Goal: Check status

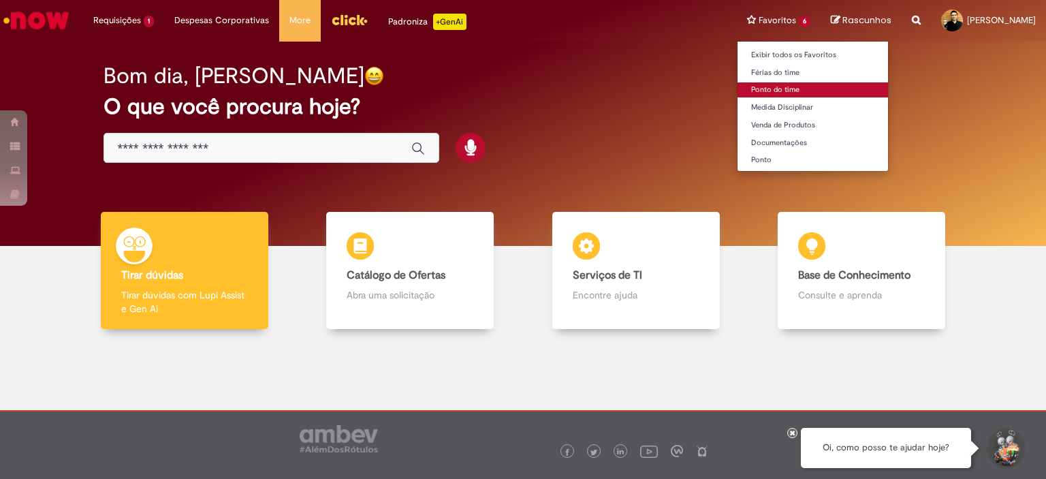
click at [737, 94] on link "Ponto do time" at bounding box center [812, 89] width 150 height 15
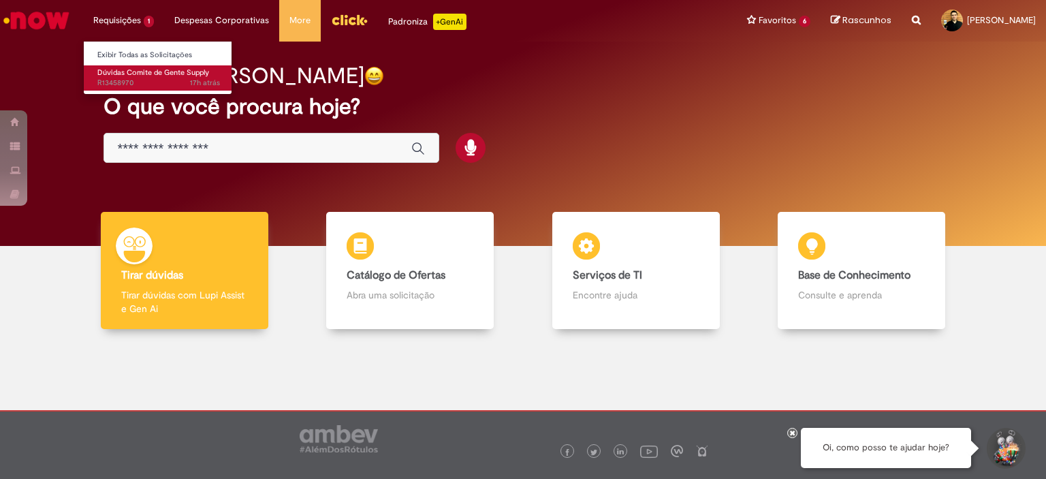
click at [144, 82] on span "17h atrás 17 horas atrás R13458970" at bounding box center [158, 83] width 123 height 11
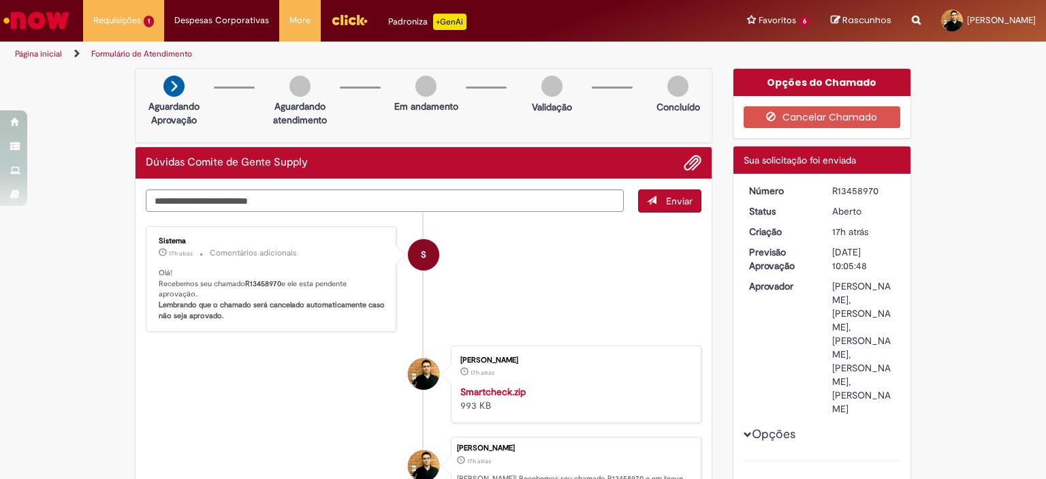
click at [258, 274] on p "Olá! Recebemos seu chamado R13458970 e ele esta pendente aprovação. Lembrando q…" at bounding box center [272, 295] width 227 height 54
click at [261, 276] on p "Olá! Recebemos seu chamado R13458970 e ele esta pendente aprovação. Lembrando q…" at bounding box center [272, 295] width 227 height 54
click at [265, 278] on b "R13458970" at bounding box center [263, 283] width 36 height 10
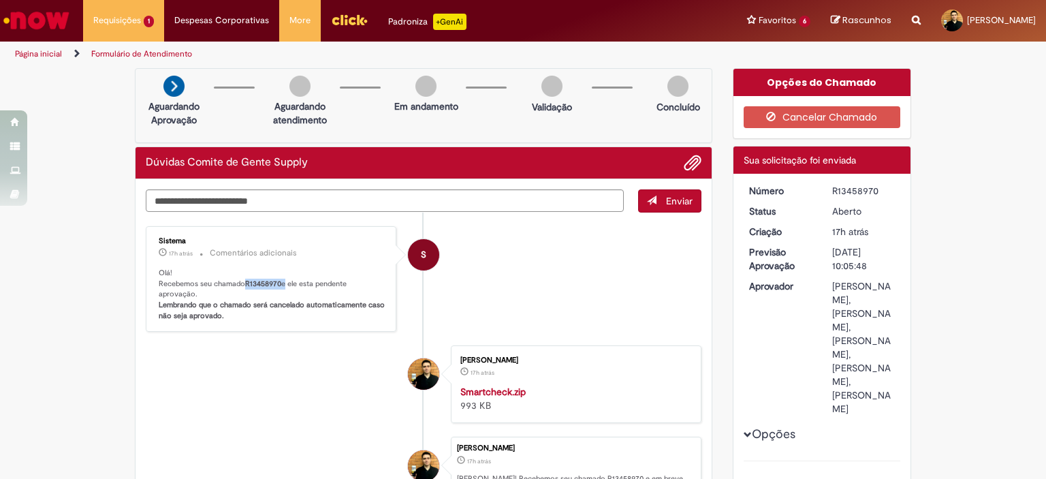
click at [265, 278] on b "R13458970" at bounding box center [263, 283] width 36 height 10
copy p "R13458970"
